Goal: Task Accomplishment & Management: Use online tool/utility

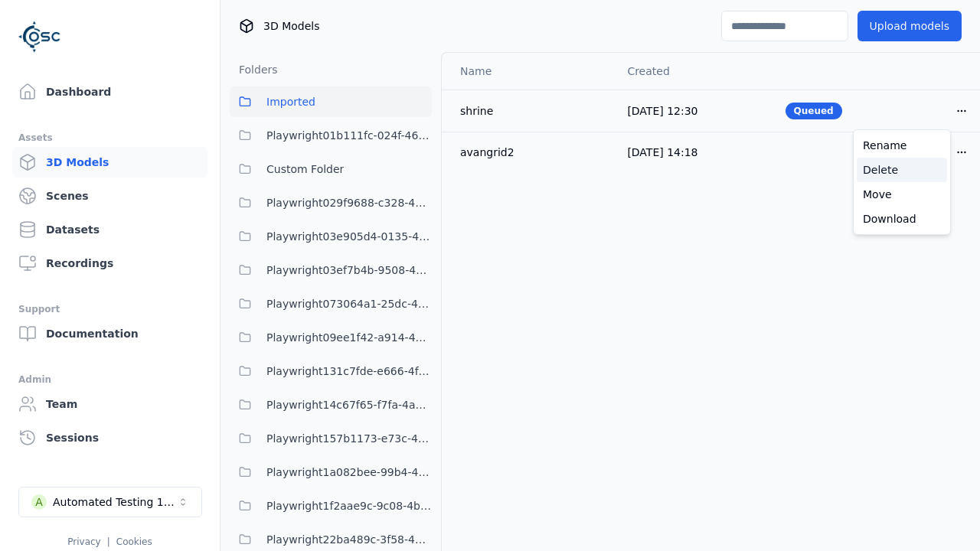
click at [902, 170] on div "Delete" at bounding box center [901, 170] width 90 height 24
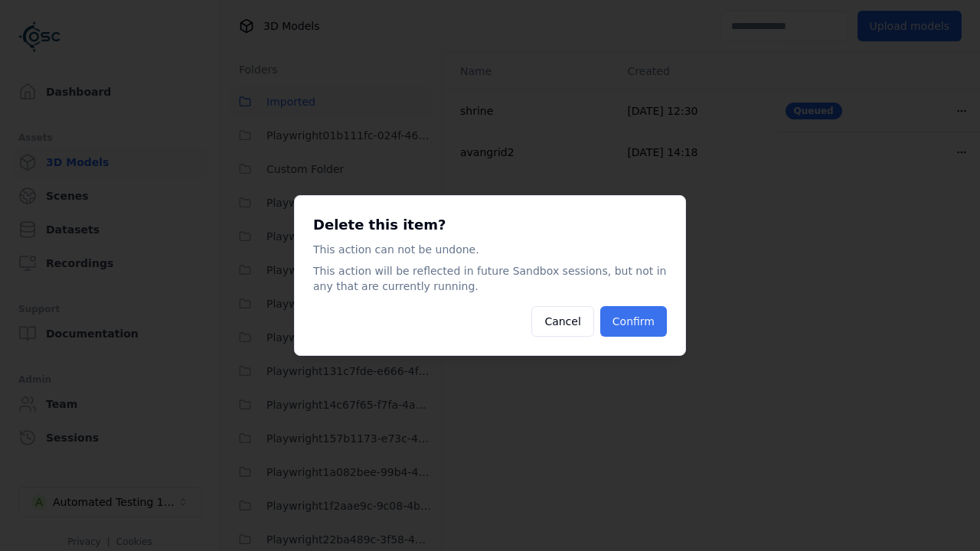
click at [634, 321] on button "Confirm" at bounding box center [633, 321] width 67 height 31
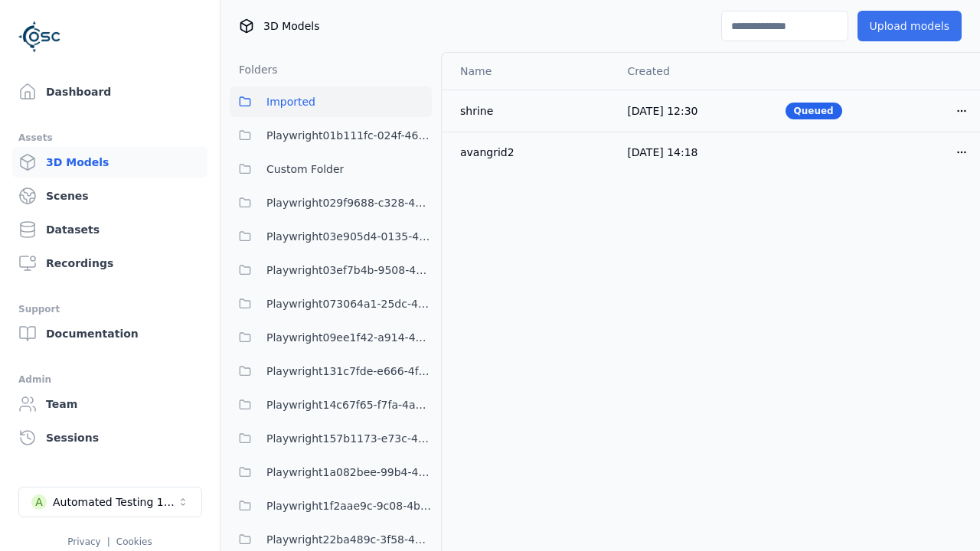
click at [898, 26] on button "Upload models" at bounding box center [909, 26] width 104 height 31
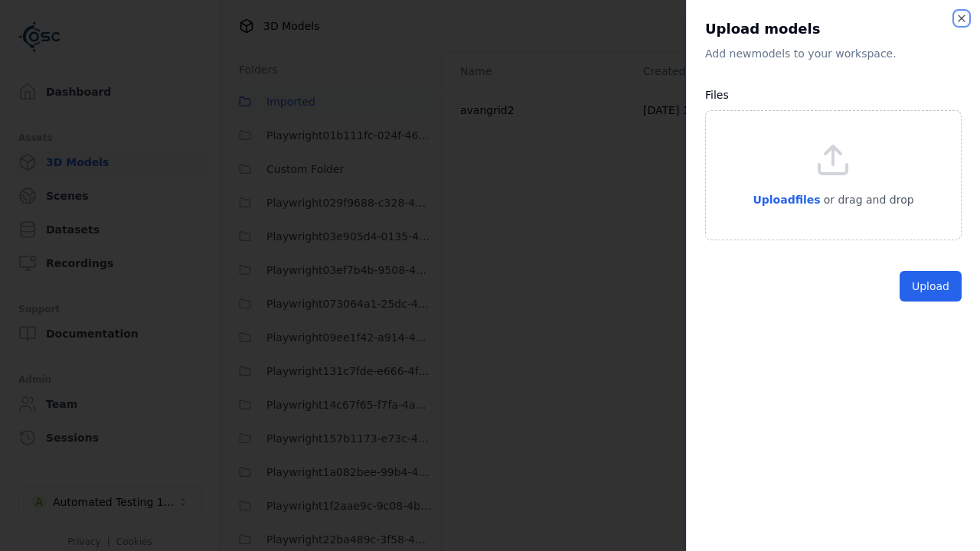
click at [960, 21] on icon "button" at bounding box center [961, 18] width 12 height 12
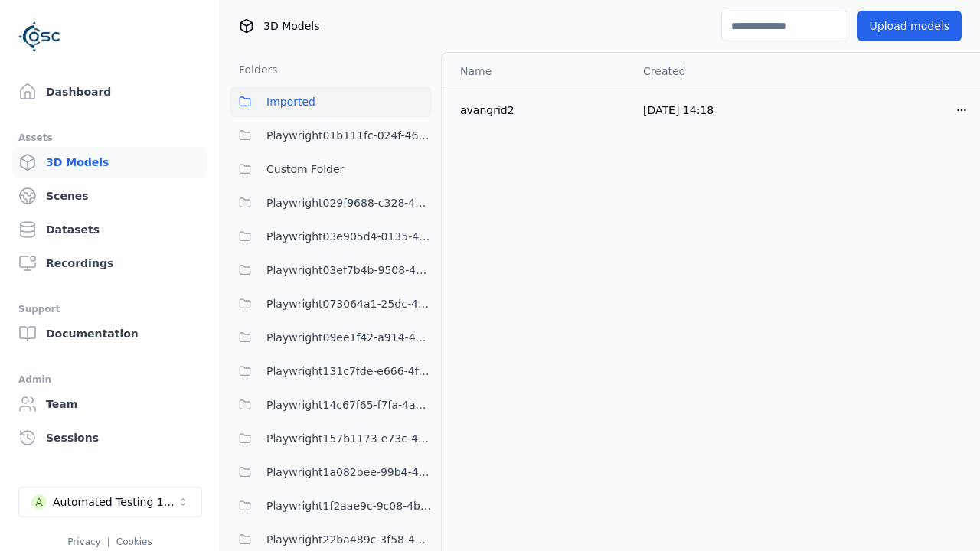
click at [909, 28] on button "Upload models" at bounding box center [909, 26] width 104 height 31
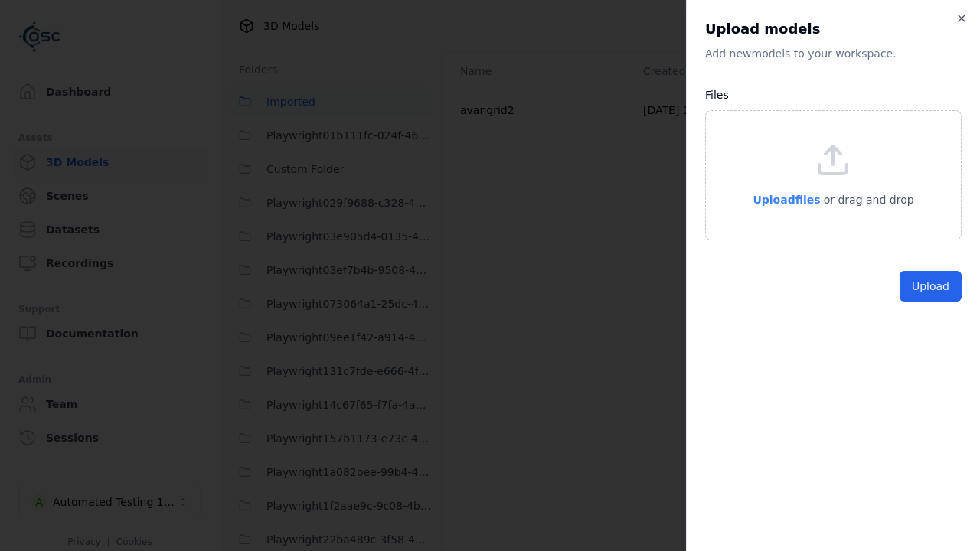
click at [804, 204] on span "Upload files" at bounding box center [785, 200] width 67 height 12
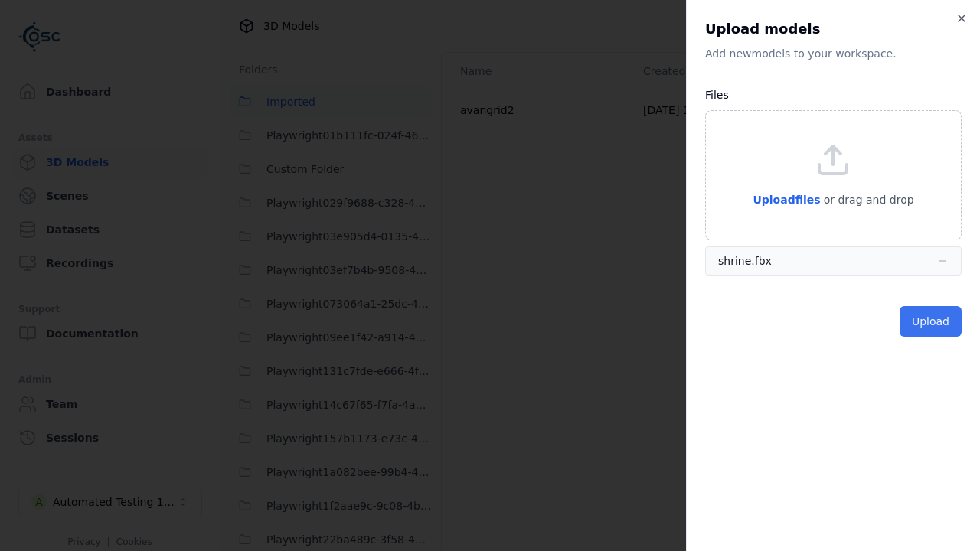
click at [913, 328] on button "Upload" at bounding box center [930, 321] width 62 height 31
